Goal: Transaction & Acquisition: Obtain resource

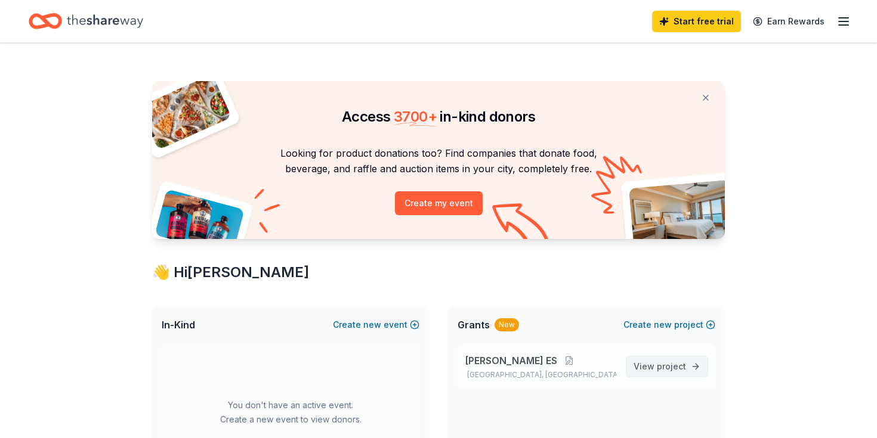
click at [643, 366] on span "View project" at bounding box center [659, 367] width 52 height 14
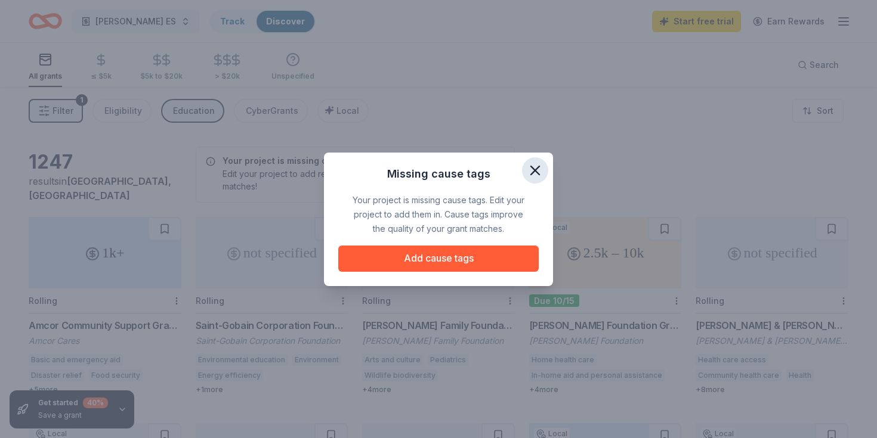
click at [534, 168] on icon "button" at bounding box center [535, 170] width 17 height 17
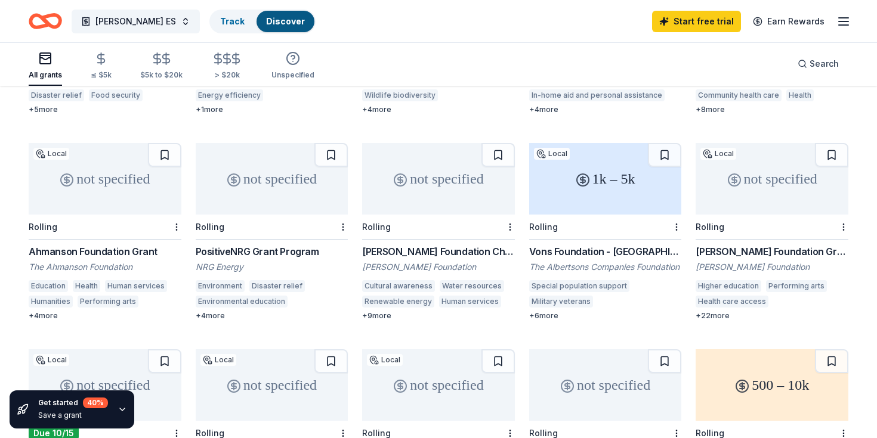
scroll to position [278, 0]
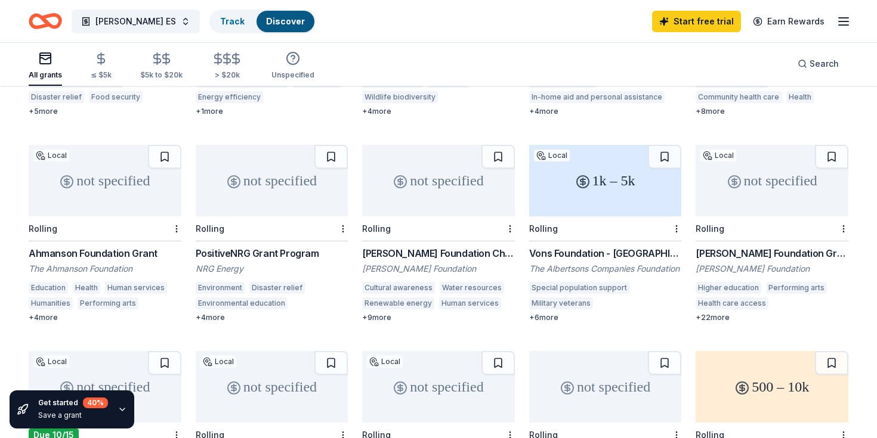
click at [620, 205] on div "1k – 5k" at bounding box center [605, 181] width 153 height 72
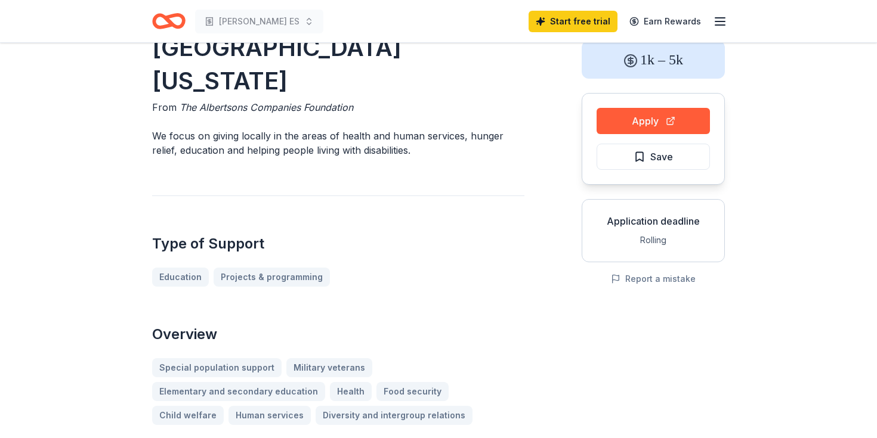
scroll to position [81, 0]
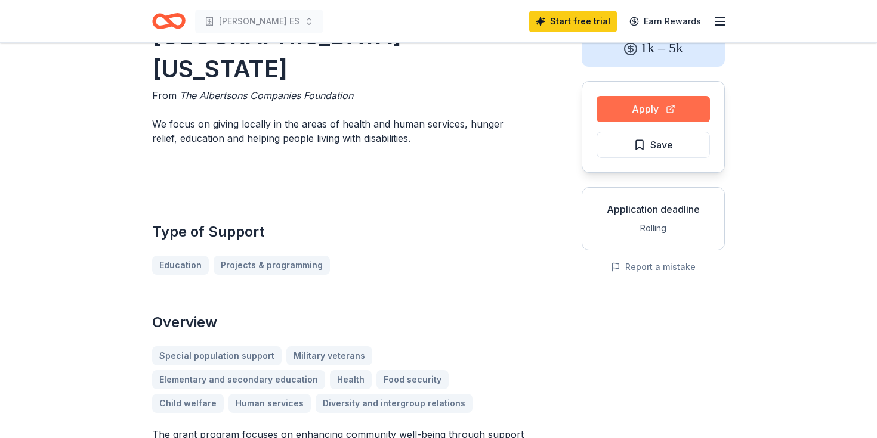
click at [651, 101] on button "Apply" at bounding box center [652, 109] width 113 height 26
